Goal: Find specific page/section: Find specific page/section

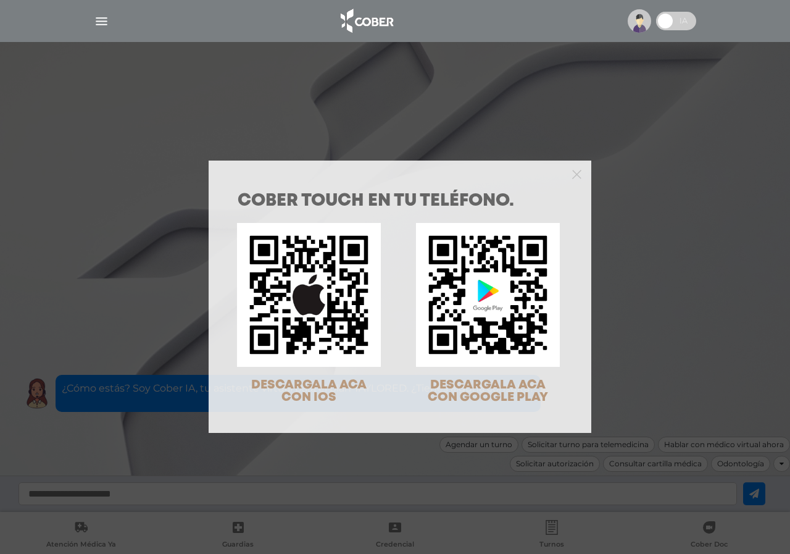
click at [564, 176] on div at bounding box center [400, 172] width 383 height 25
click at [582, 160] on div at bounding box center [400, 172] width 383 height 25
click at [574, 176] on polygon "Close" at bounding box center [576, 174] width 9 height 9
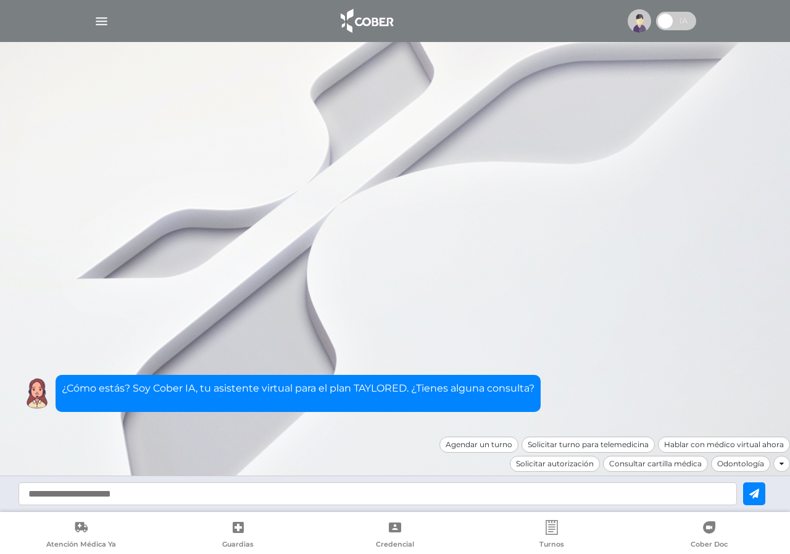
click at [100, 21] on img "button" at bounding box center [101, 21] width 15 height 15
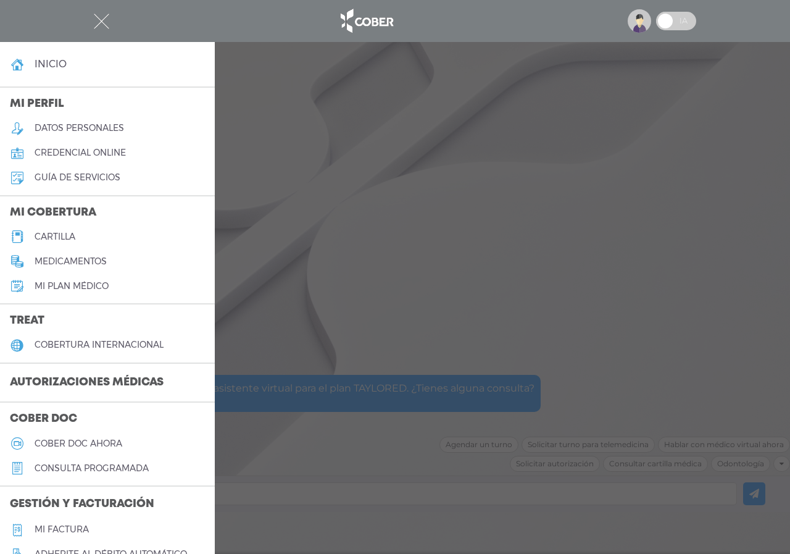
click at [70, 233] on h5 "cartilla" at bounding box center [55, 236] width 41 height 10
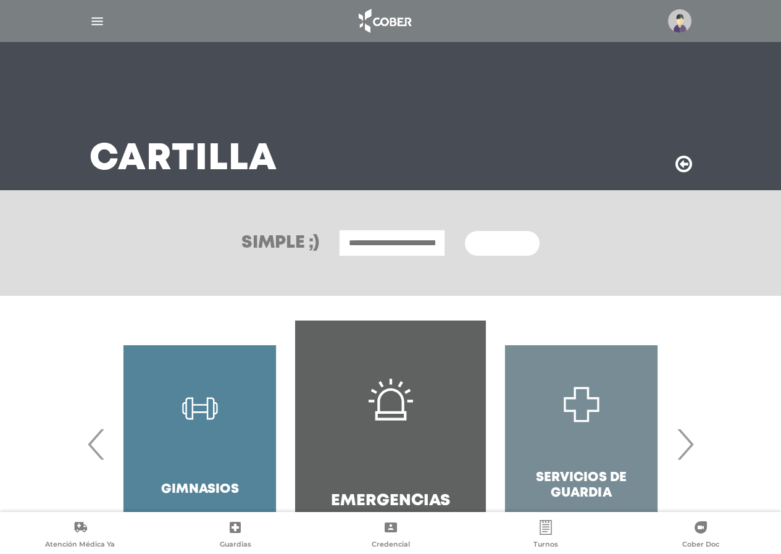
click at [392, 236] on input "text" at bounding box center [392, 243] width 106 height 27
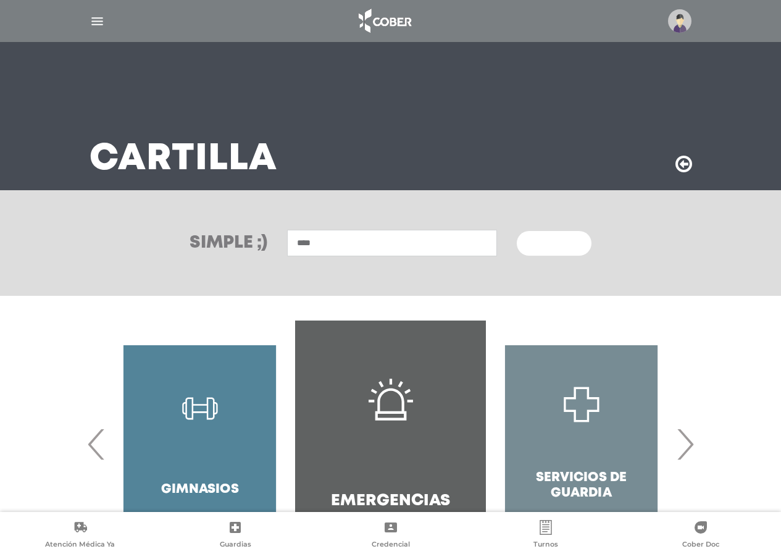
type input "****"
click at [516, 231] on button "Buscar" at bounding box center [553, 243] width 74 height 25
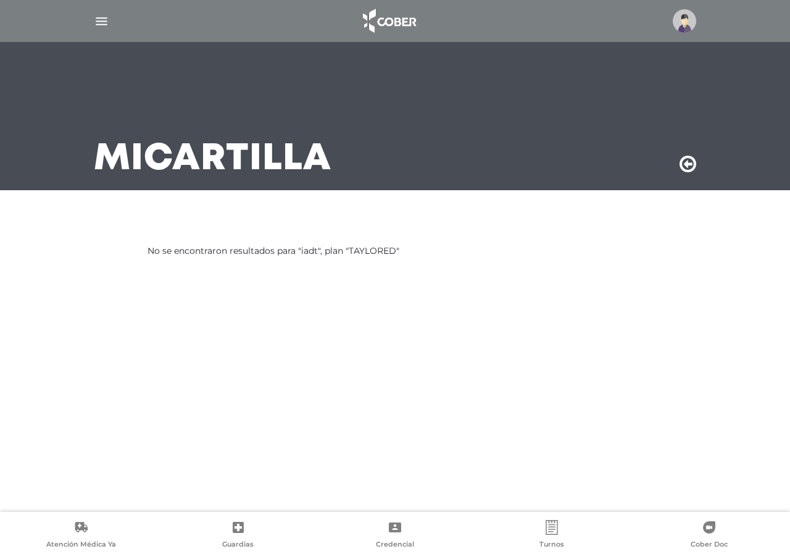
click at [107, 21] on img "button" at bounding box center [101, 21] width 15 height 15
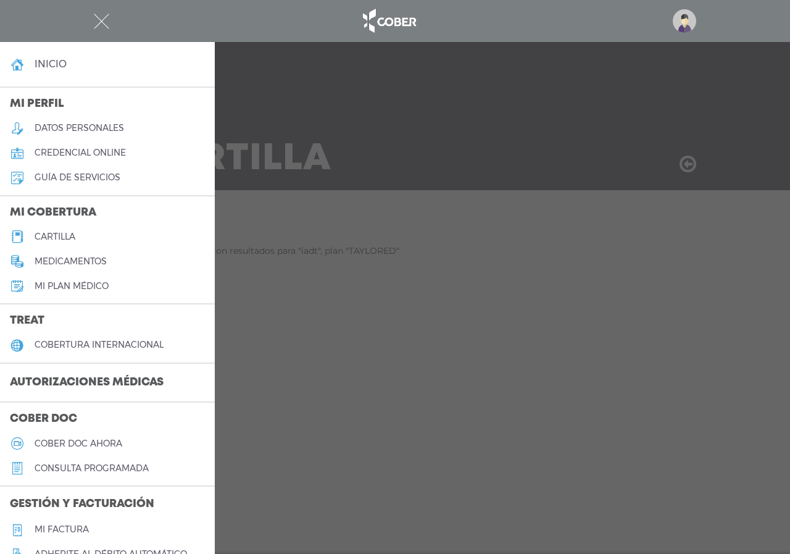
click at [75, 230] on link "cartilla" at bounding box center [107, 236] width 215 height 25
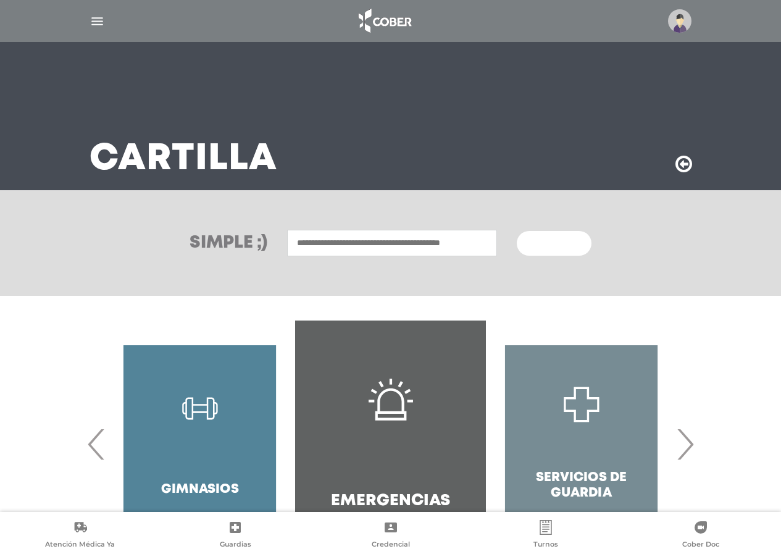
click at [357, 242] on input "text" at bounding box center [392, 243] width 210 height 27
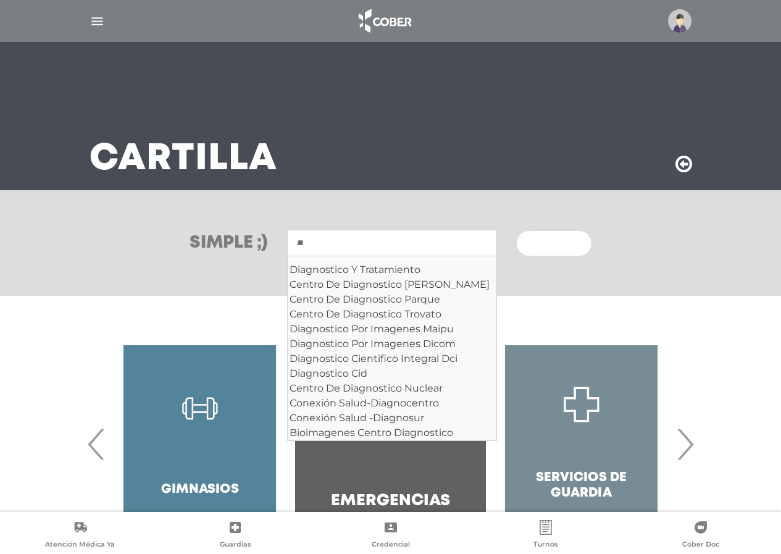
type input "*"
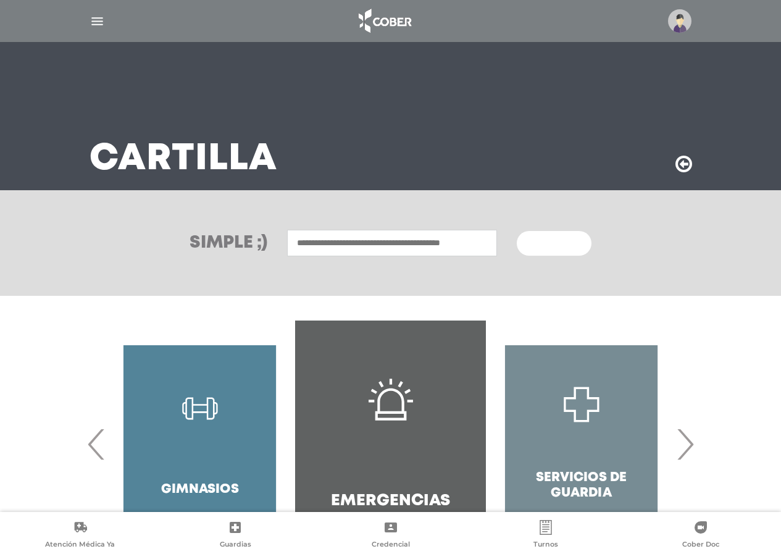
click at [532, 102] on div "Cartilla" at bounding box center [391, 116] width 632 height 148
click at [573, 102] on div "Cartilla" at bounding box center [391, 116] width 632 height 148
